Goal: Find specific page/section: Find specific page/section

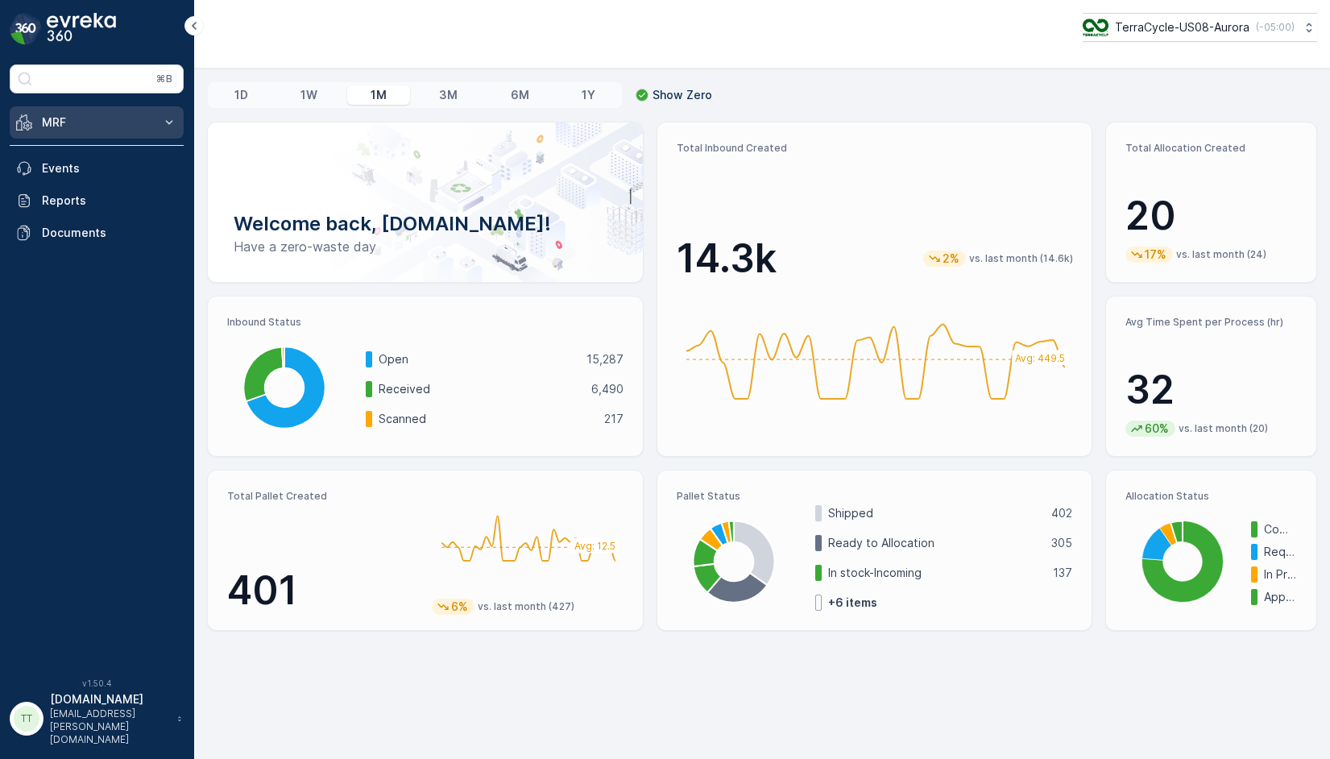
click at [152, 118] on button "MRF" at bounding box center [97, 122] width 174 height 32
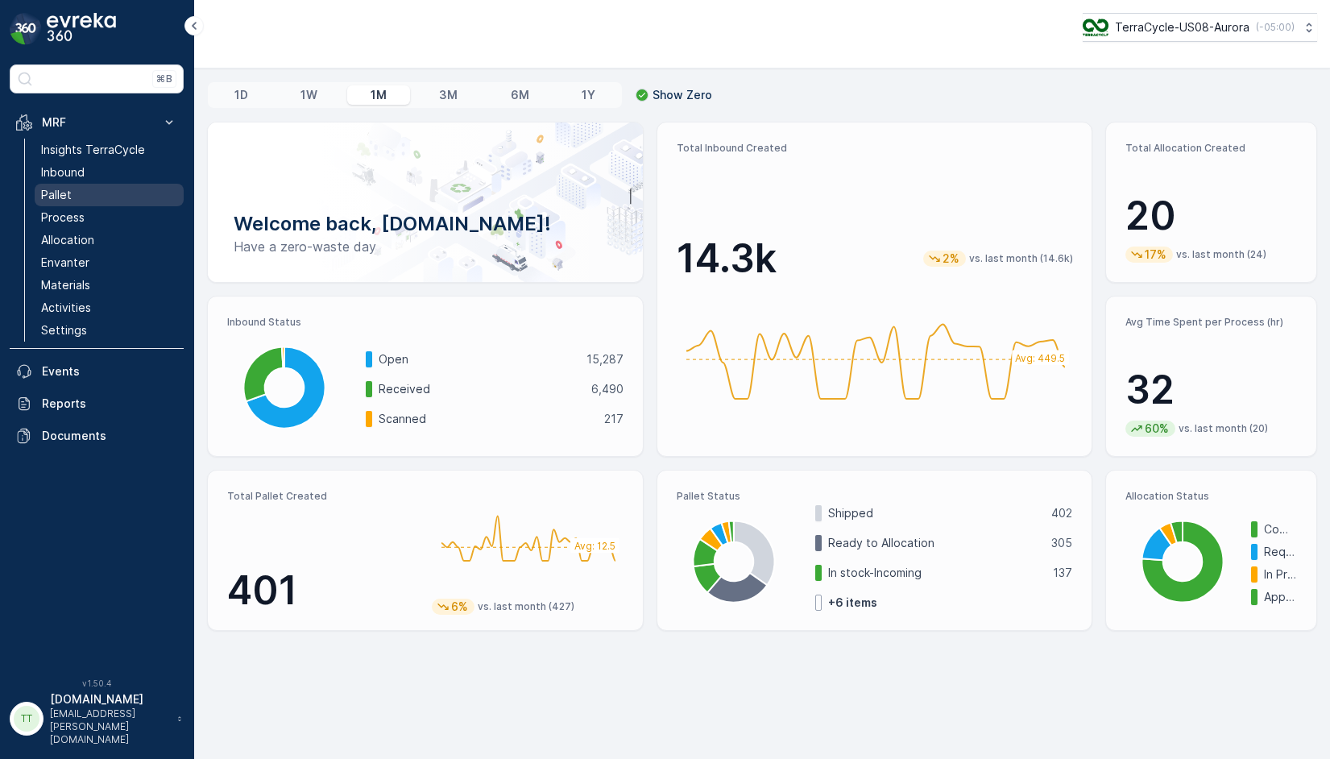
click at [111, 195] on link "Pallet" at bounding box center [109, 195] width 149 height 23
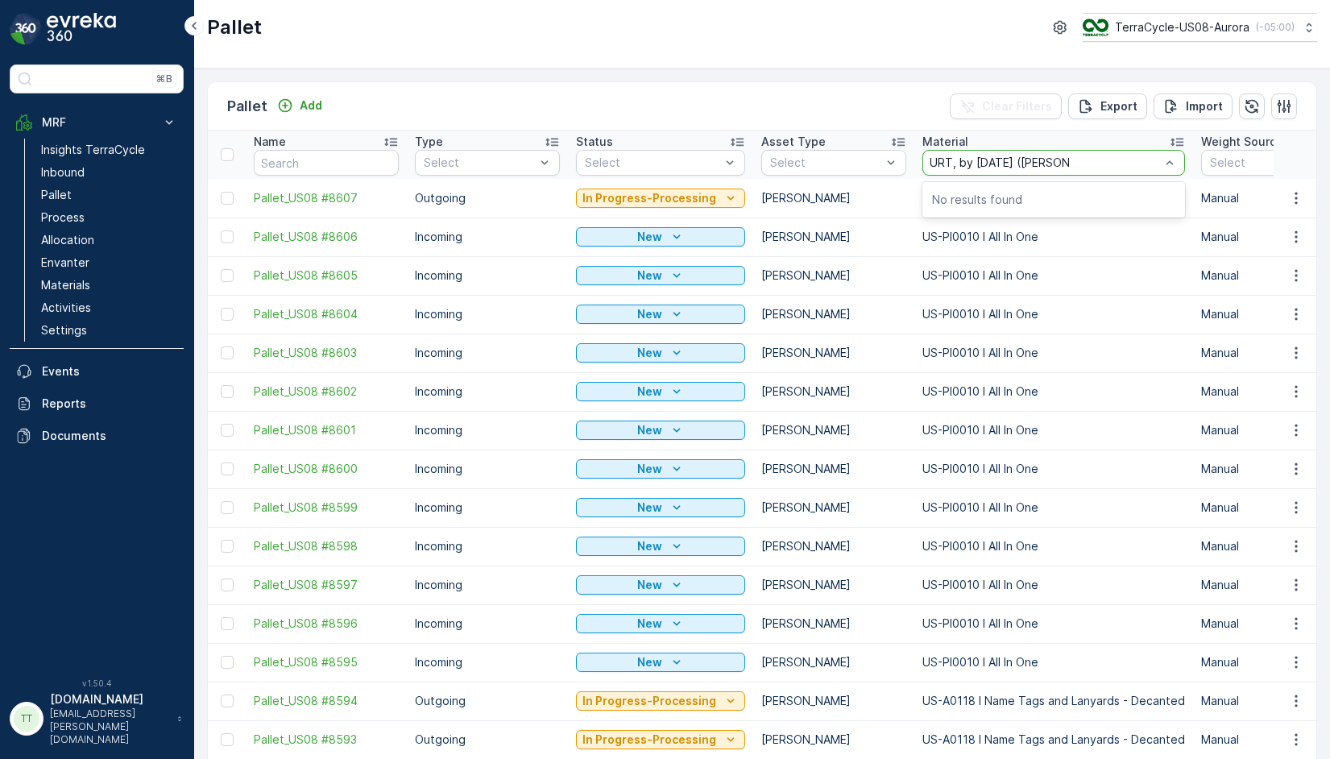
click at [978, 166] on input "URT, by [DATE] ([PERSON_NAME])" at bounding box center [999, 162] width 139 height 13
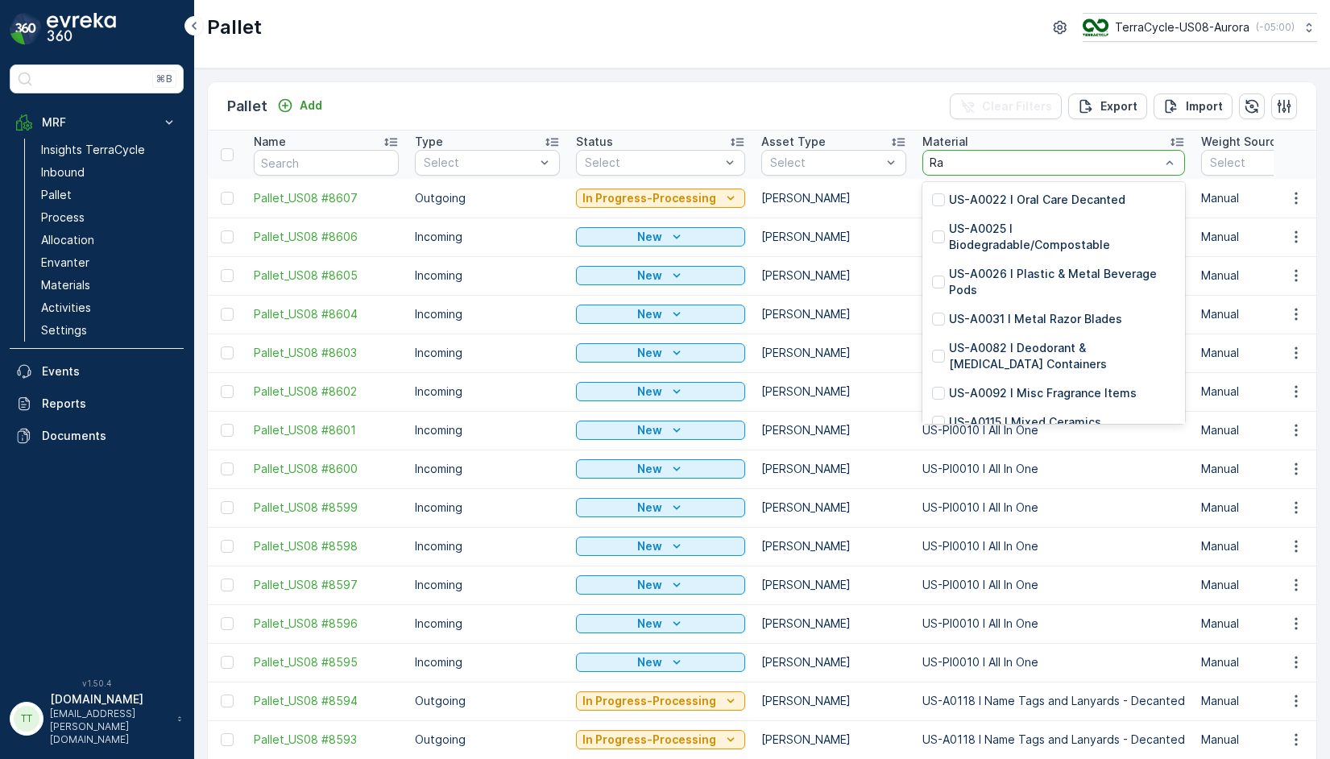
type input "R"
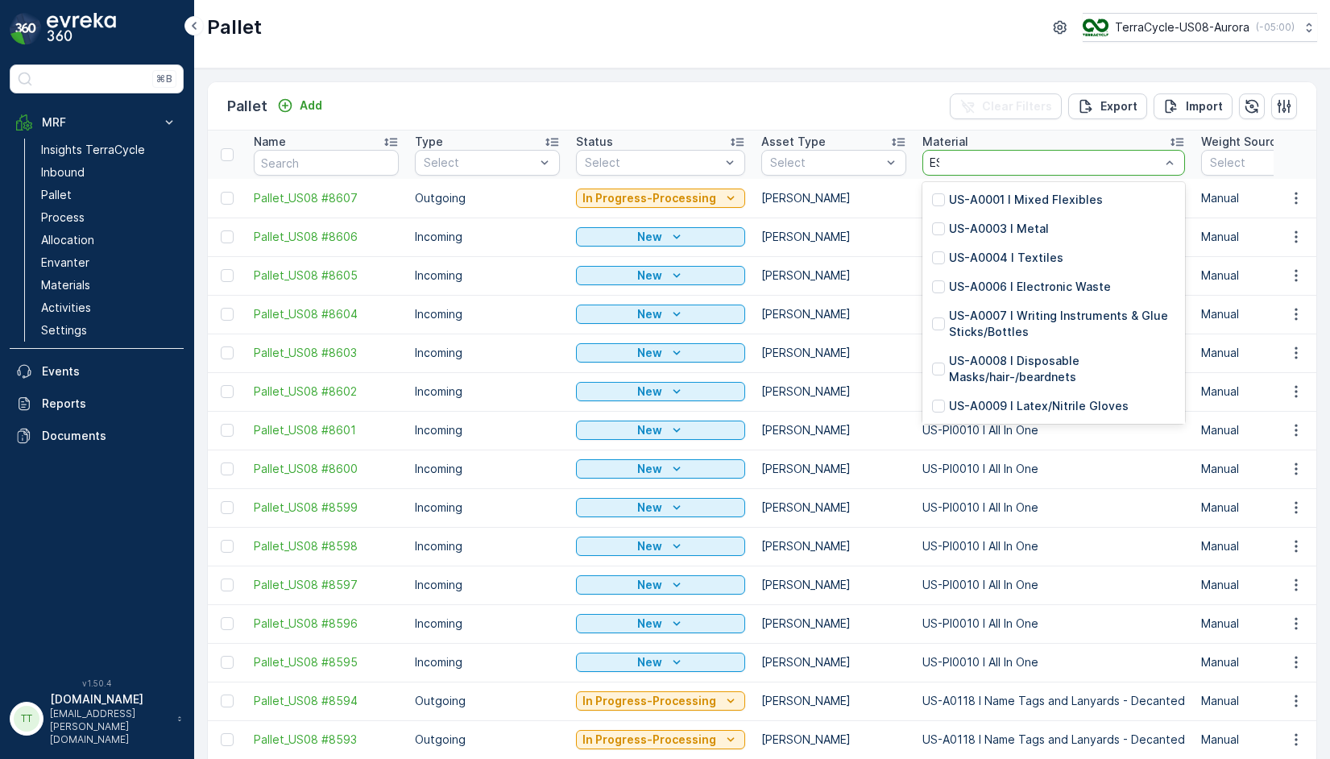
type input "ESD"
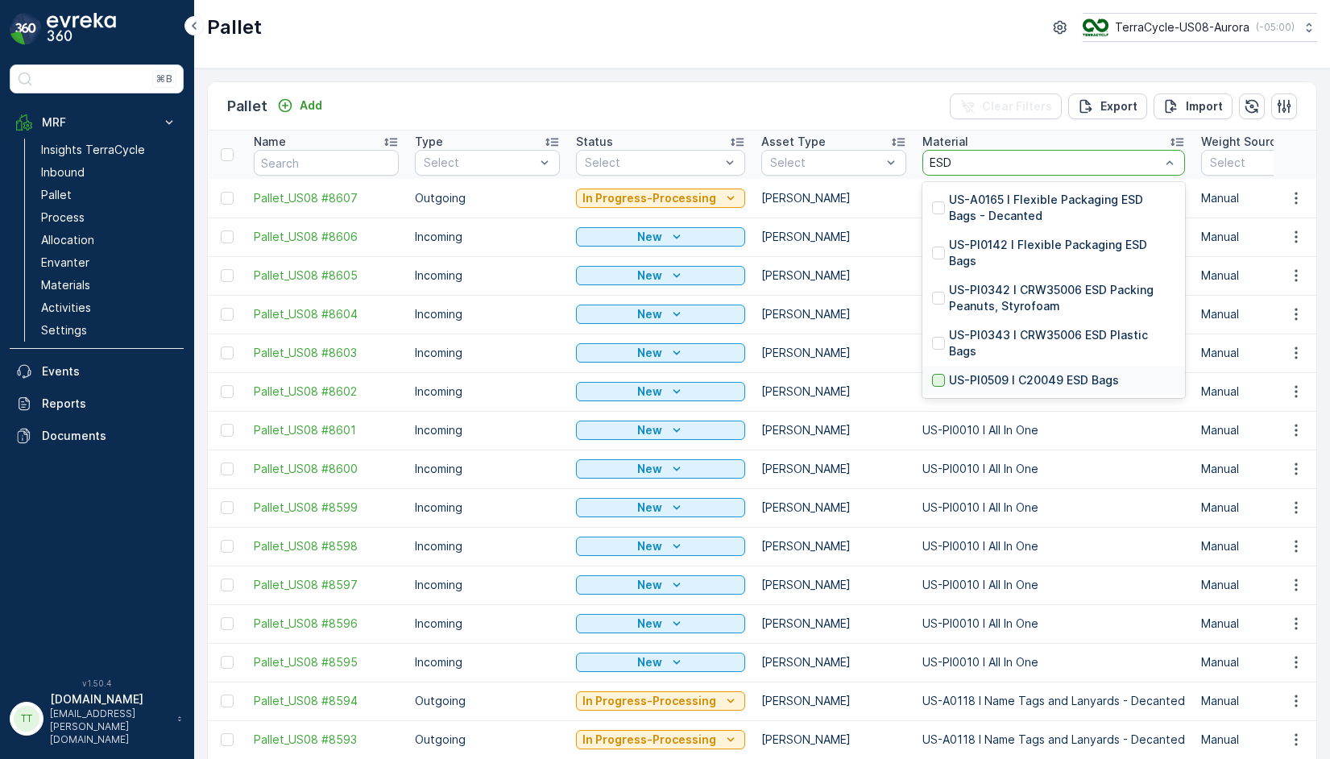
click at [935, 374] on div at bounding box center [938, 380] width 13 height 13
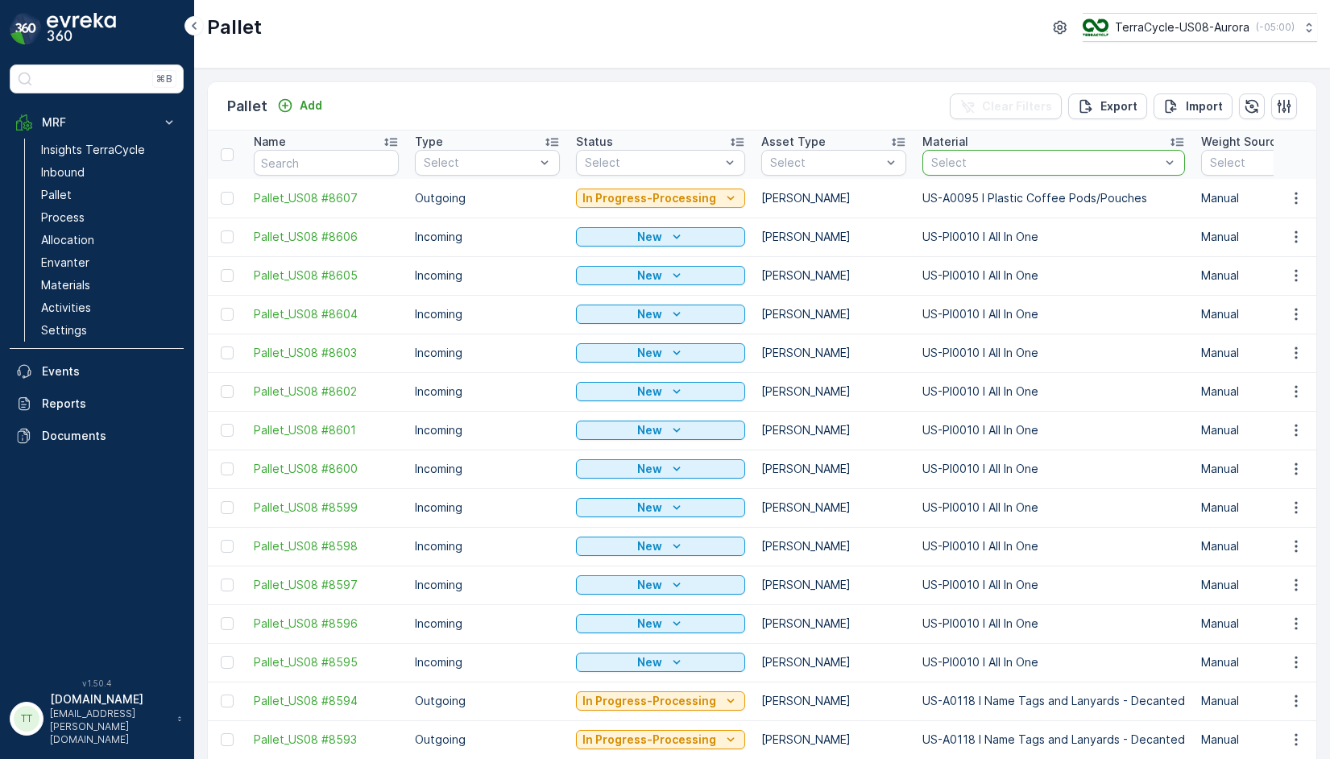
click at [853, 69] on div "Pallet Add Clear Filters Export Import Name Type Select Status Select Asset Typ…" at bounding box center [762, 413] width 1136 height 691
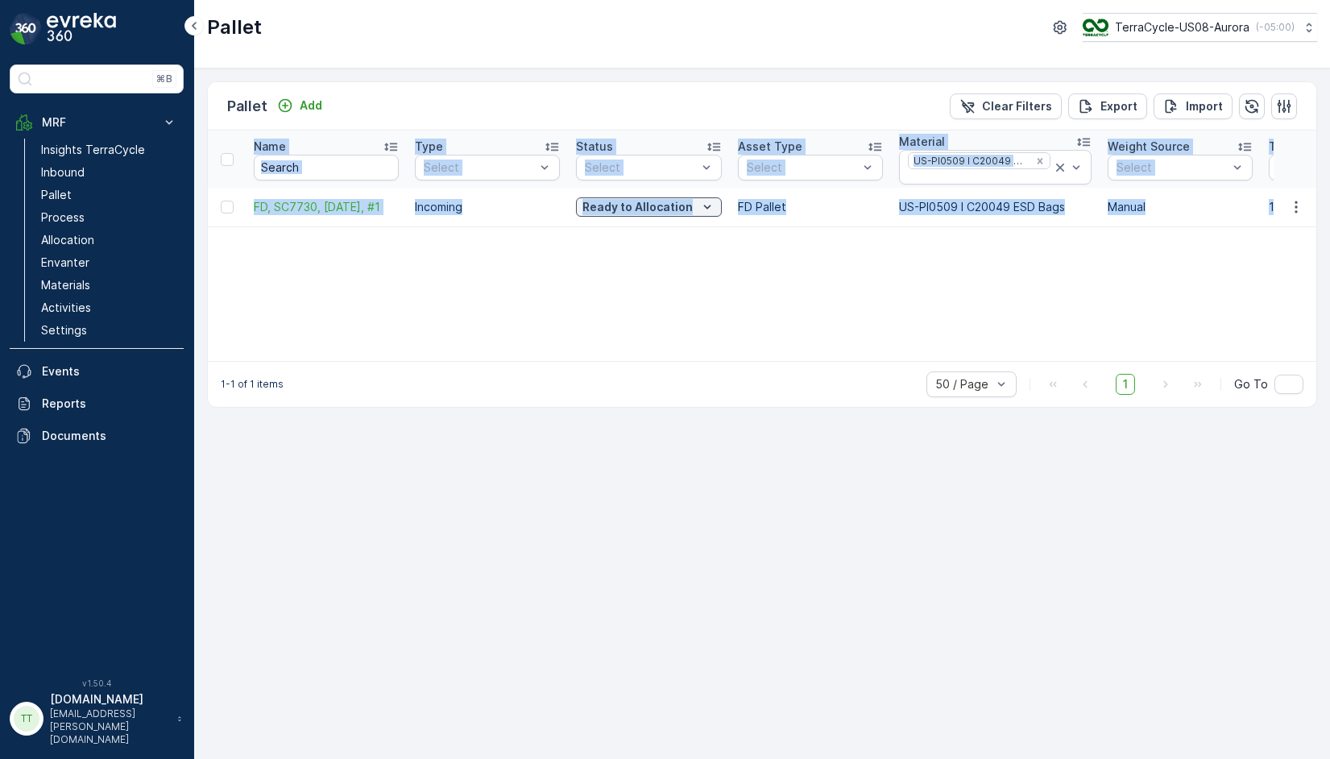
drag, startPoint x: 562, startPoint y: 362, endPoint x: 609, endPoint y: 359, distance: 46.8
click at [611, 358] on div "Pallet Add Clear Filters Export Import Name Type Select Status Select Asset Typ…" at bounding box center [762, 244] width 1110 height 326
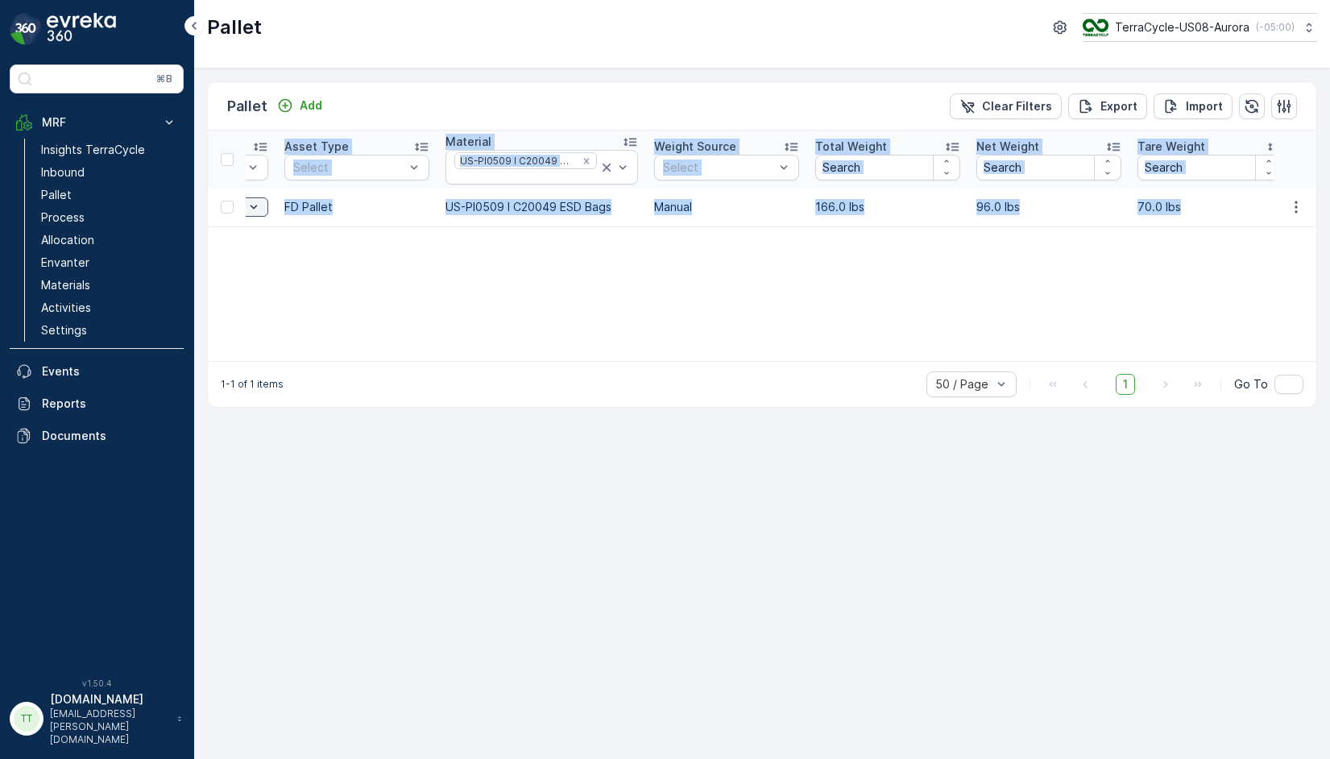
click at [771, 294] on div "Name Type Select Status Select Asset Type Select Material US-PI0509 I C20049 ES…" at bounding box center [762, 246] width 1109 height 230
